Goal: Find specific page/section: Find specific page/section

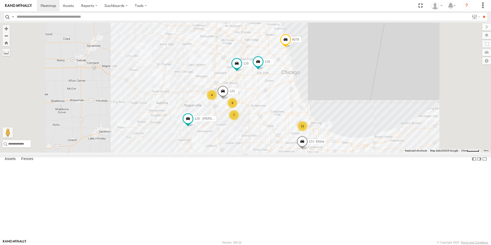
click at [0, 0] on div at bounding box center [0, 0] width 0 height 0
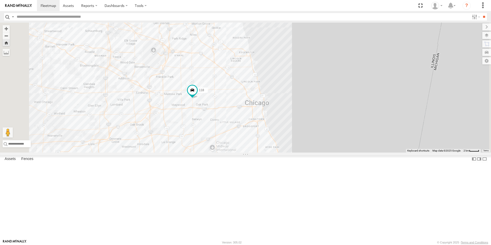
click at [13, 7] on img at bounding box center [18, 6] width 27 height 4
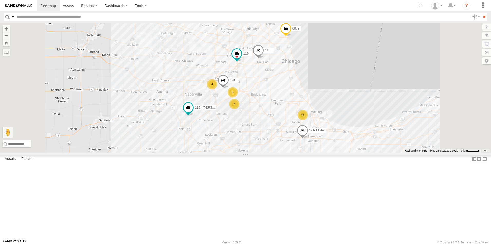
click at [22, 3] on link at bounding box center [18, 5] width 37 height 11
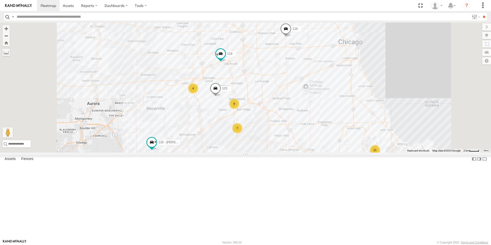
click at [16, 4] on img at bounding box center [18, 6] width 27 height 4
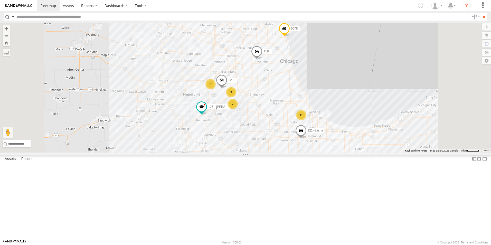
click at [17, 4] on img at bounding box center [18, 6] width 27 height 4
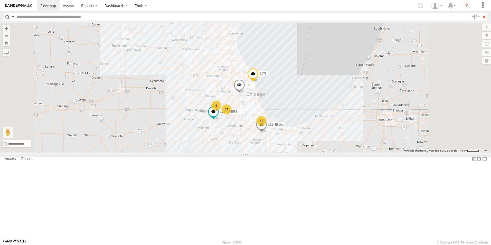
click at [21, 5] on img at bounding box center [18, 6] width 27 height 4
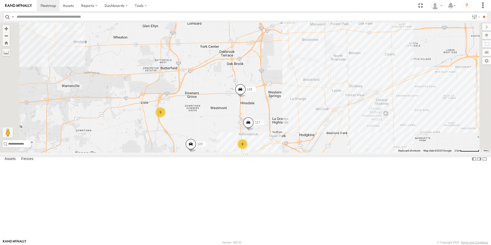
click at [25, 7] on img at bounding box center [18, 6] width 27 height 4
